Goal: Transaction & Acquisition: Purchase product/service

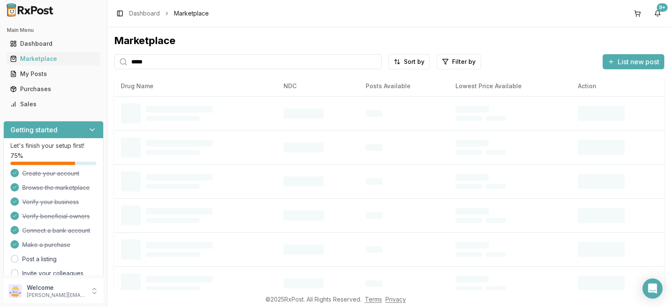
type input "*****"
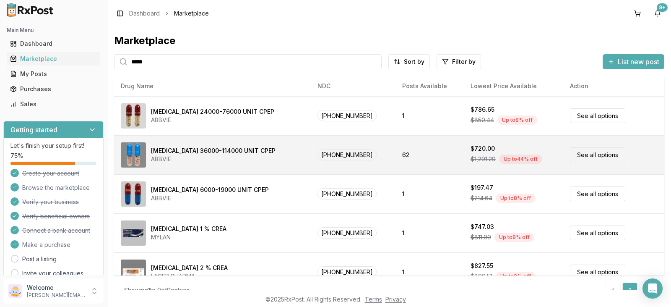
click at [584, 155] on link "See all options" at bounding box center [597, 154] width 55 height 15
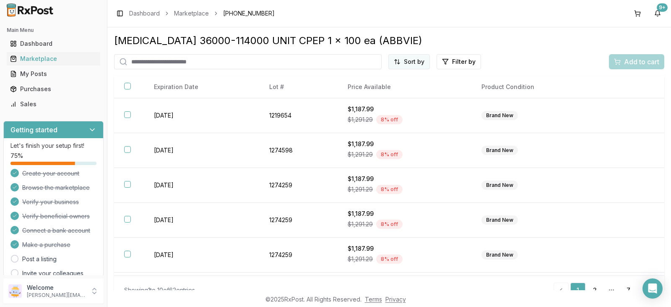
click at [423, 63] on html "Main Menu Dashboard Marketplace My Posts Purchases Sales Getting started Let's …" at bounding box center [335, 153] width 671 height 307
click at [390, 107] on div "Best Discount (High to Low)" at bounding box center [386, 111] width 80 height 22
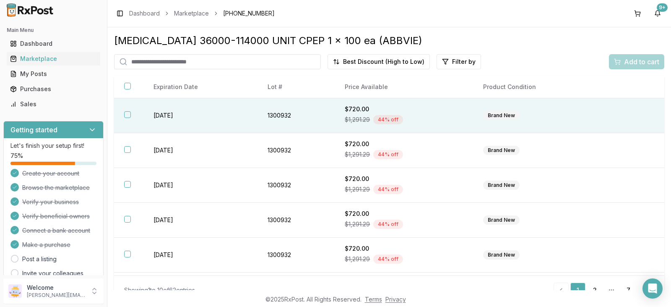
click at [587, 121] on td "Brand New" at bounding box center [537, 115] width 128 height 35
click at [635, 63] on span "Add to cart" at bounding box center [641, 62] width 35 height 10
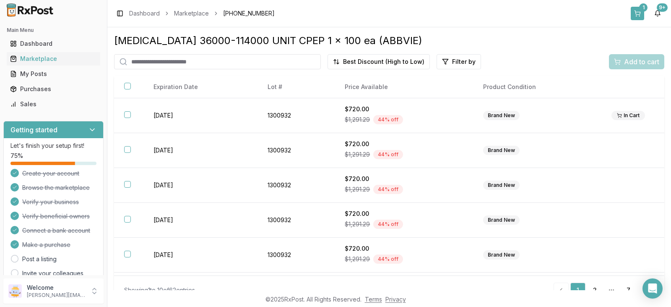
click at [640, 7] on div "1" at bounding box center [643, 7] width 8 height 8
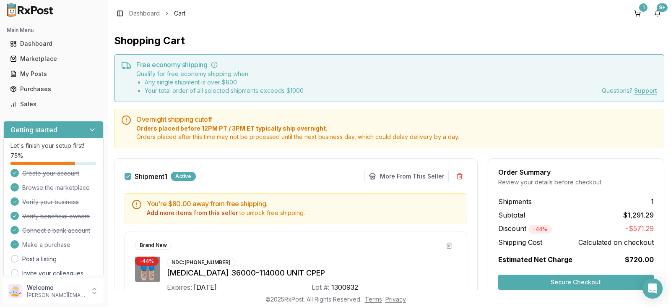
scroll to position [118, 0]
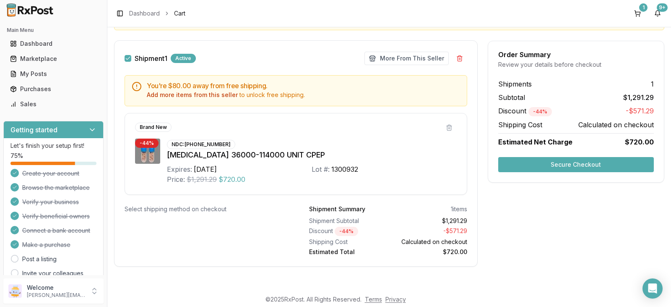
click at [579, 164] on button "Secure Checkout" at bounding box center [576, 164] width 156 height 15
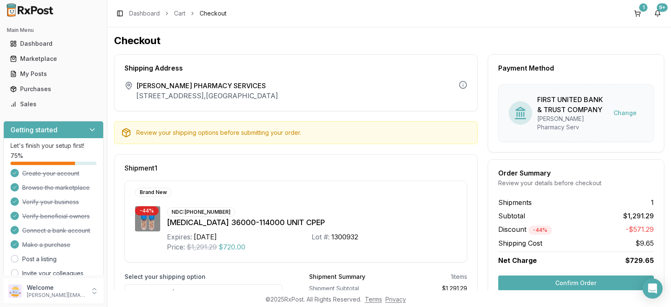
scroll to position [57, 0]
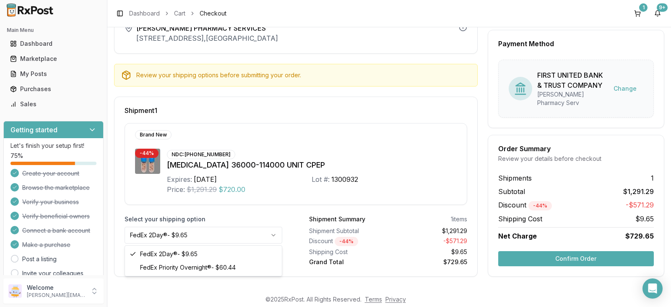
click at [274, 236] on html "Main Menu Dashboard Marketplace My Posts Purchases Sales Getting started Let's …" at bounding box center [335, 153] width 671 height 307
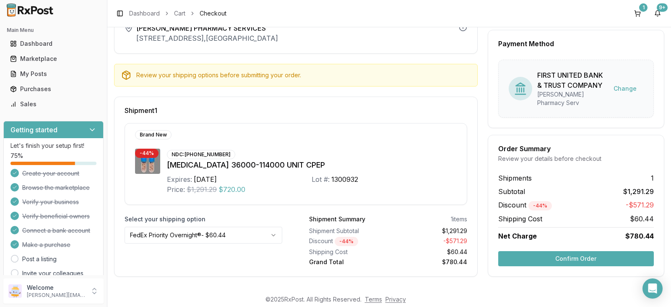
click at [580, 260] on button "Confirm Order" at bounding box center [576, 258] width 156 height 15
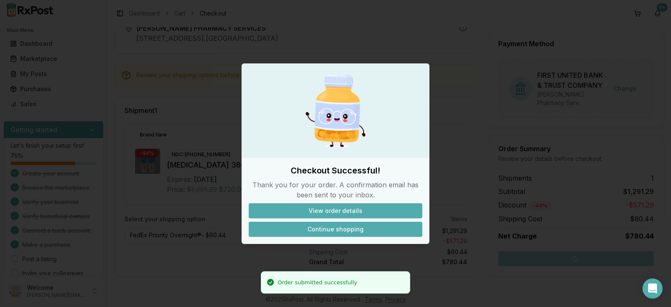
click at [337, 232] on button "Continue shopping" at bounding box center [336, 228] width 174 height 15
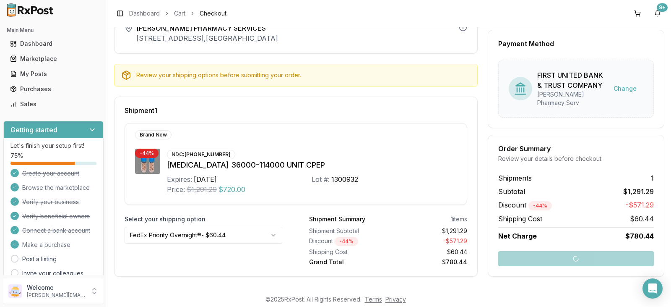
scroll to position [14, 0]
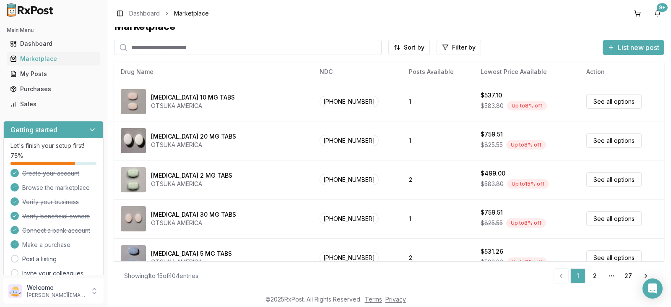
click at [247, 48] on input "search" at bounding box center [248, 47] width 268 height 15
click at [247, 47] on input "search" at bounding box center [248, 47] width 268 height 15
type input "*****"
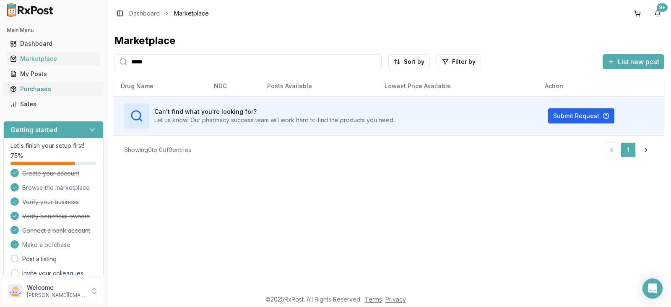
click at [49, 89] on div "Purchases" at bounding box center [53, 89] width 87 height 8
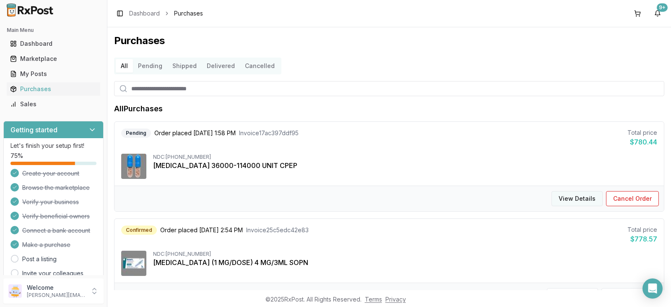
click at [582, 199] on button "View Details" at bounding box center [577, 198] width 51 height 15
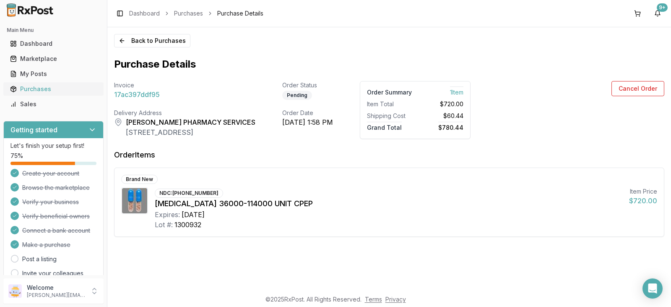
click at [67, 93] on div "Purchases" at bounding box center [53, 89] width 87 height 8
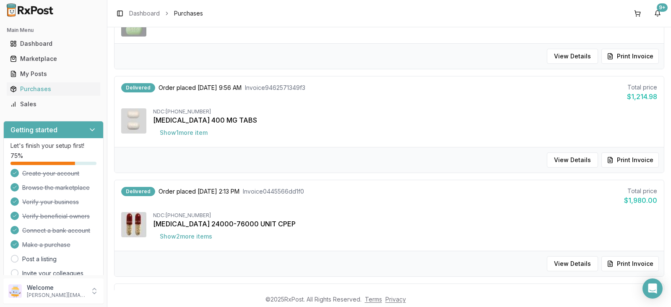
scroll to position [755, 0]
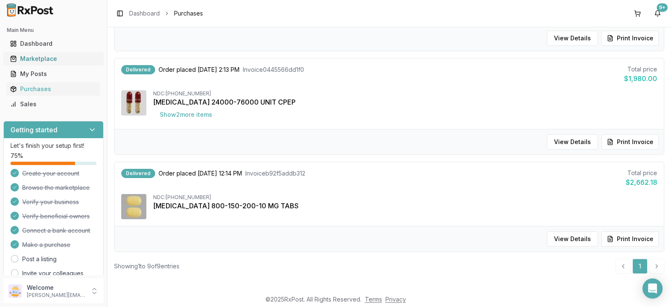
click at [63, 58] on div "Marketplace" at bounding box center [53, 59] width 87 height 8
click at [58, 58] on div "Marketplace" at bounding box center [53, 59] width 87 height 8
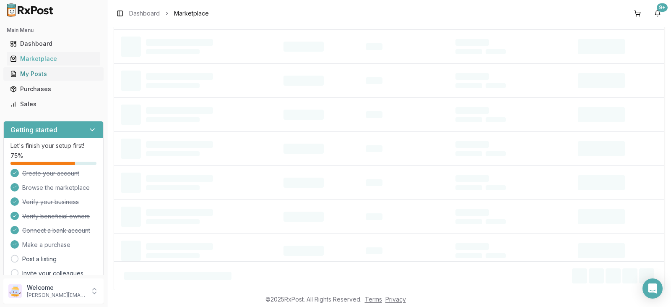
scroll to position [14, 0]
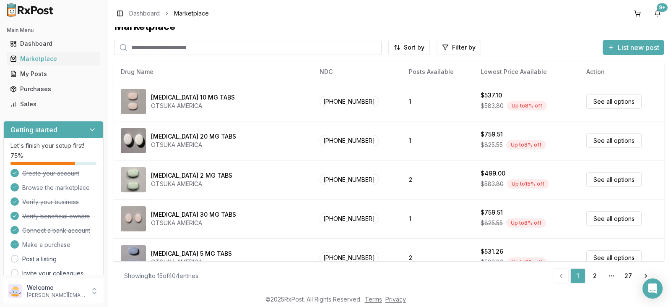
click at [164, 49] on input "search" at bounding box center [248, 47] width 268 height 15
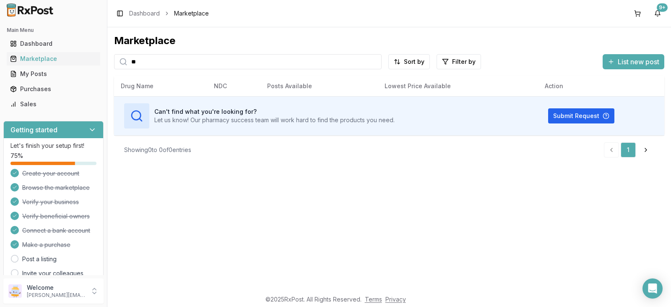
type input "*"
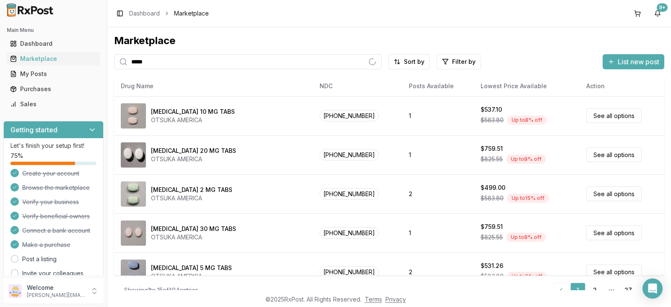
type input "*****"
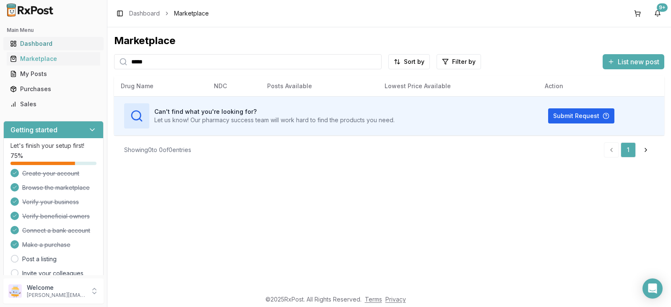
drag, startPoint x: 163, startPoint y: 68, endPoint x: 87, endPoint y: 41, distance: 80.3
click at [88, 51] on div "Main Menu Dashboard Marketplace My Posts Purchases Sales Getting started Let's …" at bounding box center [335, 153] width 671 height 307
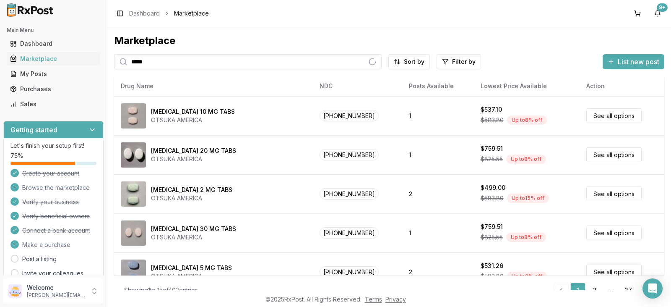
type input "*****"
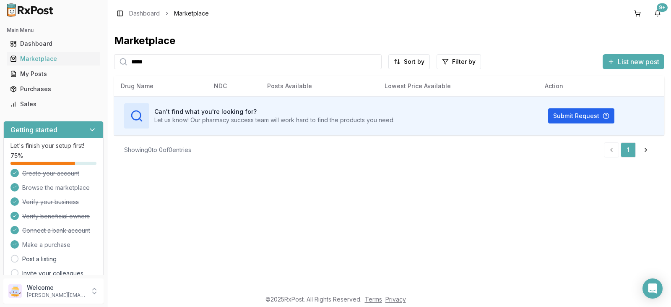
drag, startPoint x: 158, startPoint y: 61, endPoint x: 118, endPoint y: 55, distance: 39.9
click at [118, 55] on div "*****" at bounding box center [248, 61] width 268 height 15
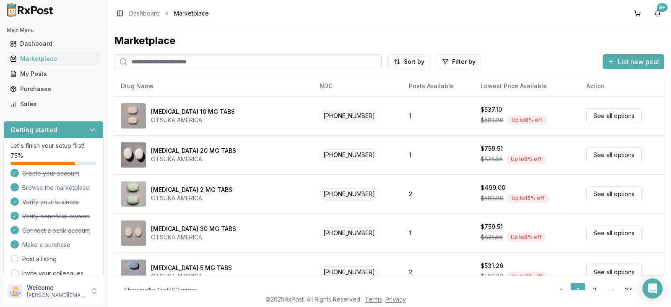
drag, startPoint x: 226, startPoint y: 63, endPoint x: 237, endPoint y: 40, distance: 26.1
click at [228, 60] on input "search" at bounding box center [248, 61] width 268 height 15
type input "*****"
